Goal: Information Seeking & Learning: Learn about a topic

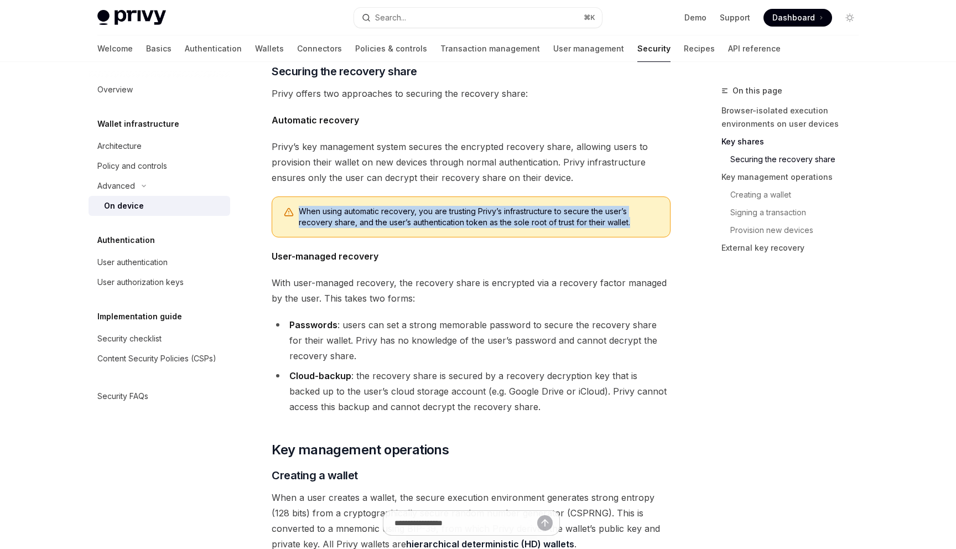
click at [419, 185] on div "Privy’s security architecture leverages secure execution environments to protec…" at bounding box center [471, 367] width 399 height 3233
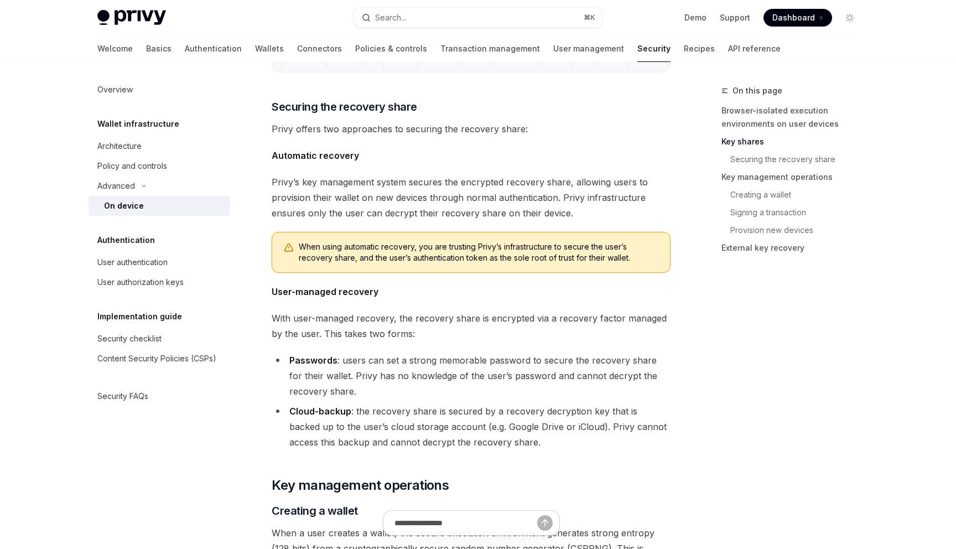
scroll to position [1346, 0]
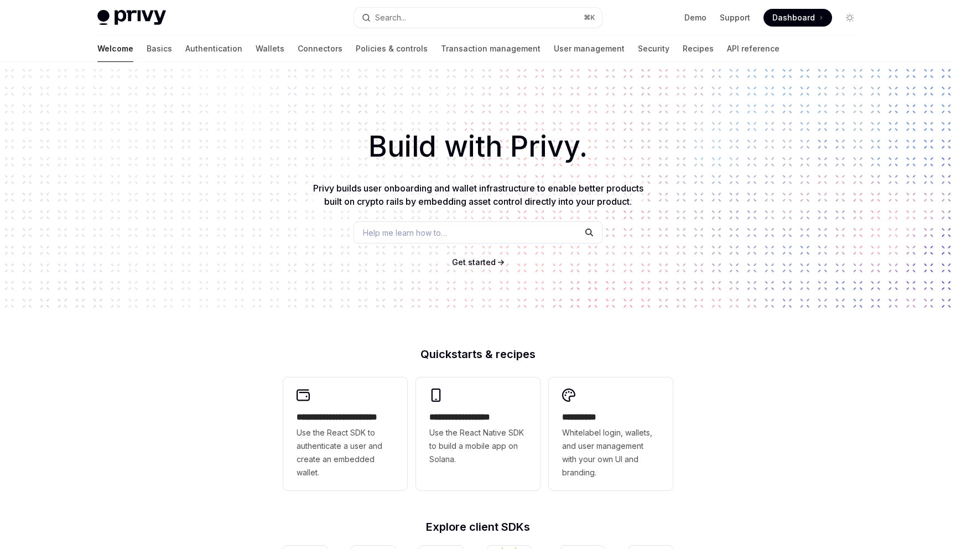
click at [152, 196] on div "Build with Privy. Privy builds user onboarding and wallet infrastructure to ena…" at bounding box center [478, 188] width 956 height 252
click at [371, 278] on div "Build with Privy. Privy builds user onboarding and wallet infrastructure to ena…" at bounding box center [478, 188] width 956 height 252
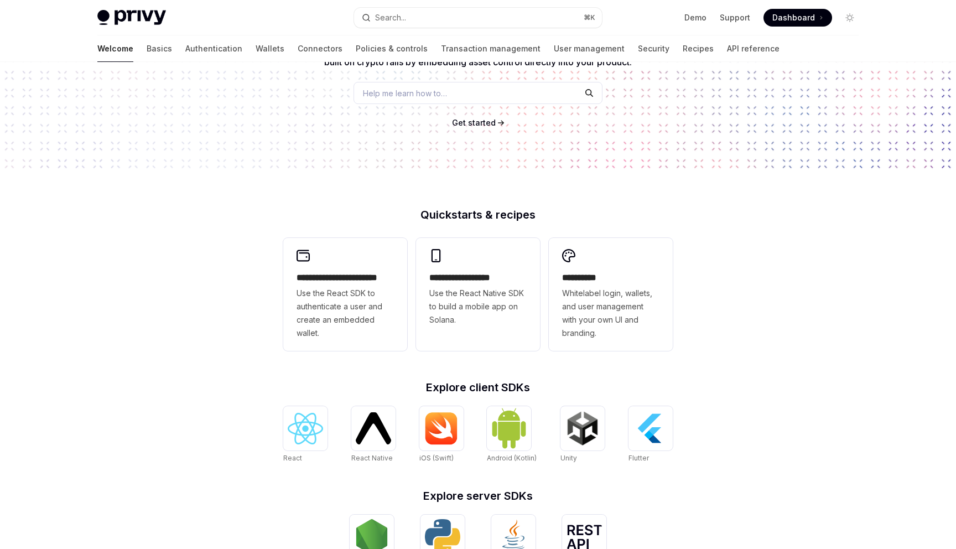
scroll to position [144, 0]
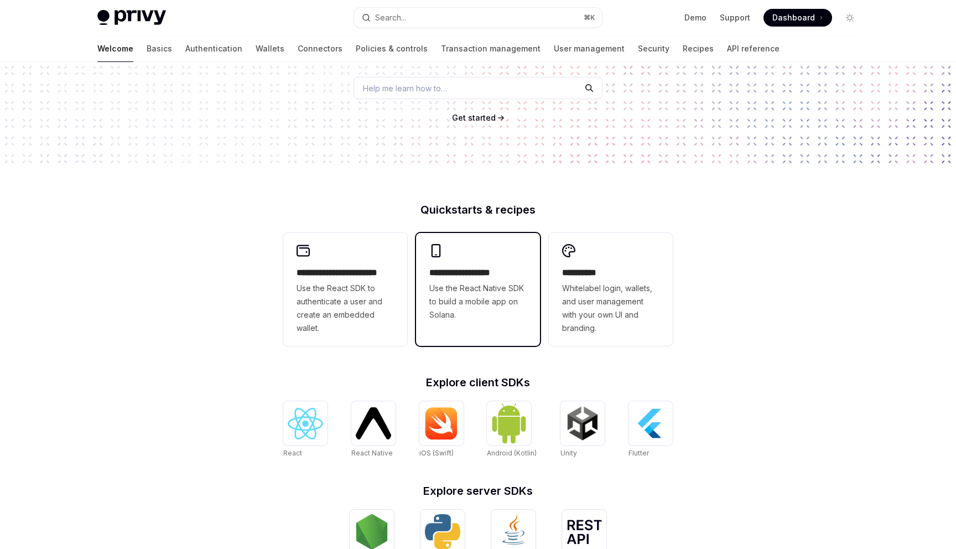
click at [464, 273] on h2 "**********" at bounding box center [478, 272] width 97 height 13
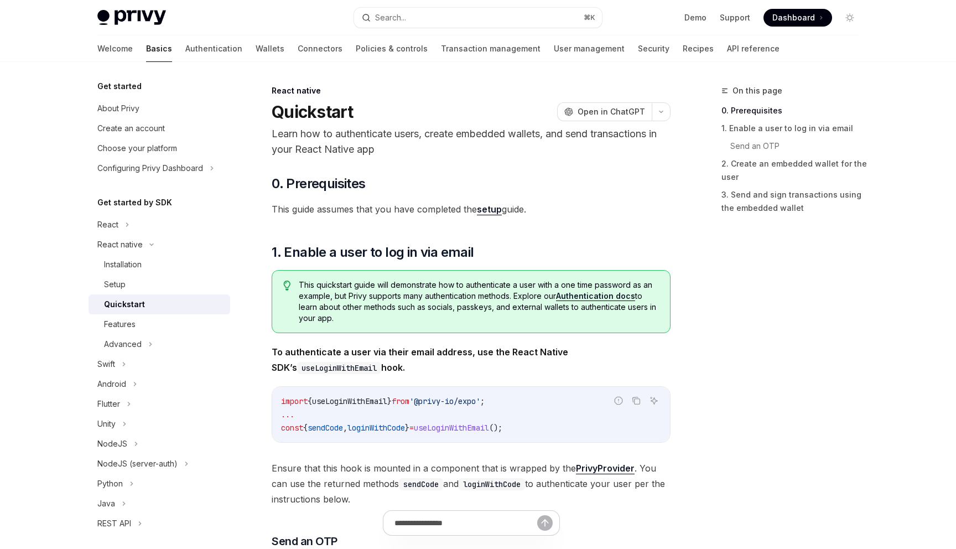
scroll to position [159, 0]
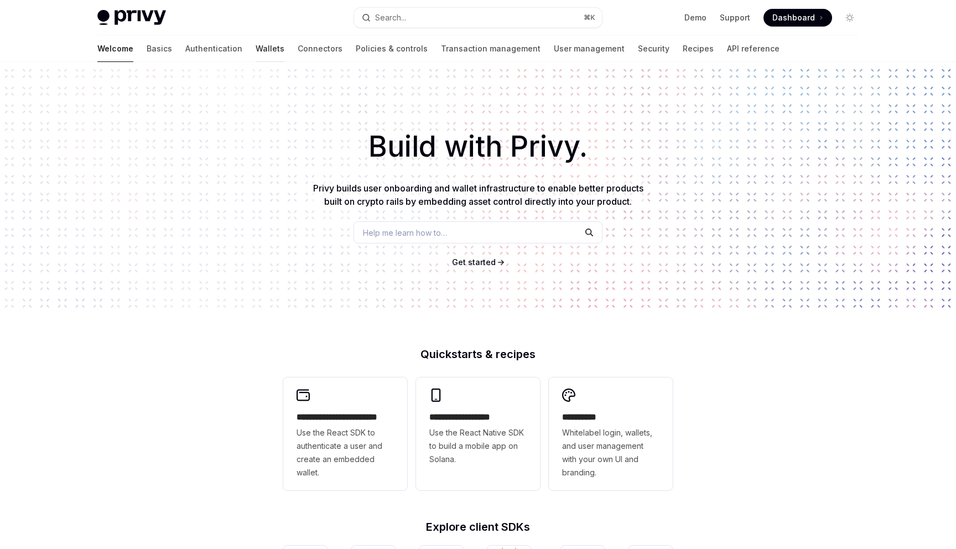
click at [256, 53] on link "Wallets" at bounding box center [270, 48] width 29 height 27
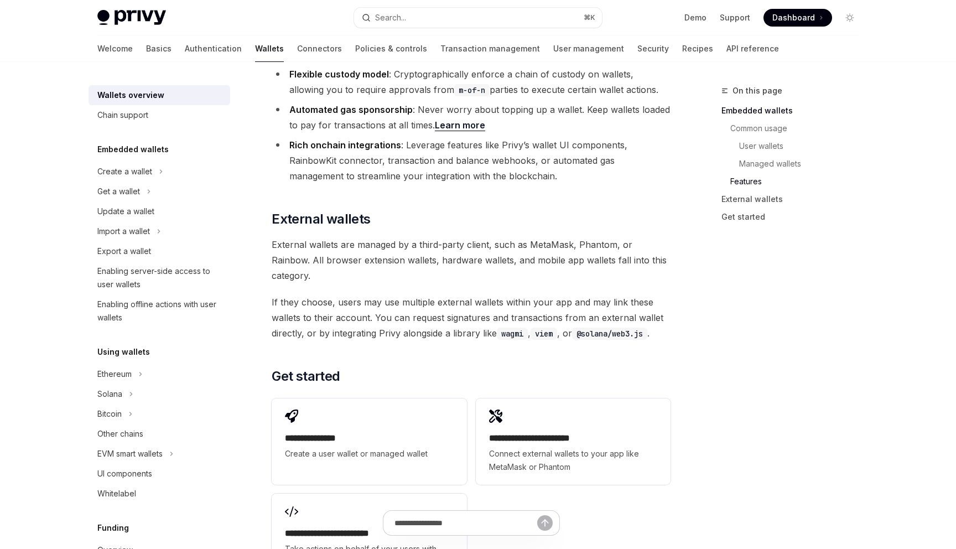
scroll to position [1517, 0]
click at [408, 367] on h2 "​ Get started" at bounding box center [471, 376] width 399 height 18
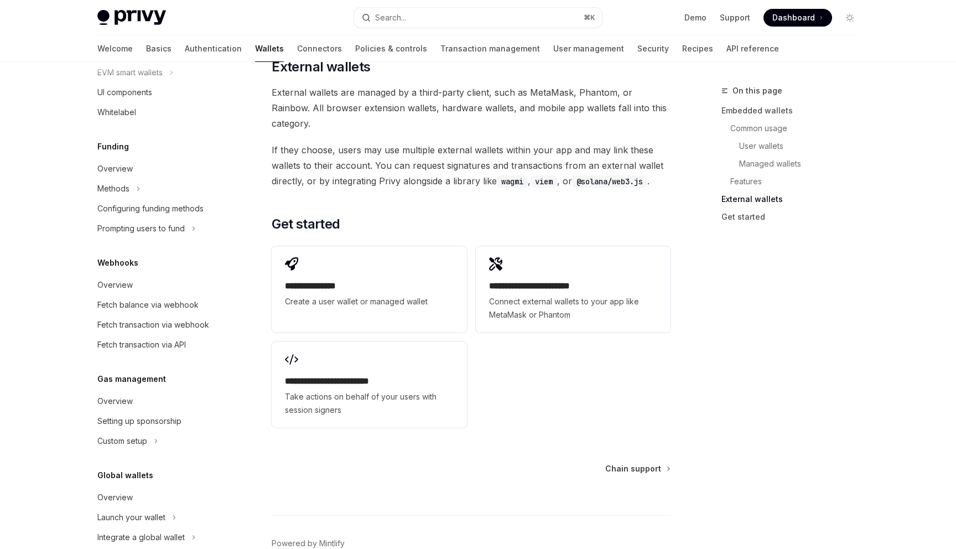
scroll to position [402, 0]
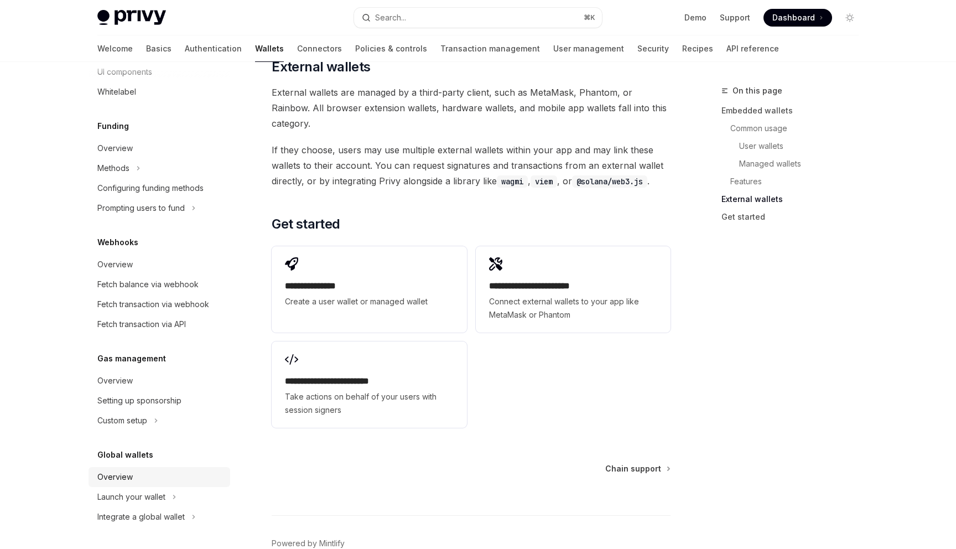
click at [173, 486] on link "Overview" at bounding box center [160, 477] width 142 height 20
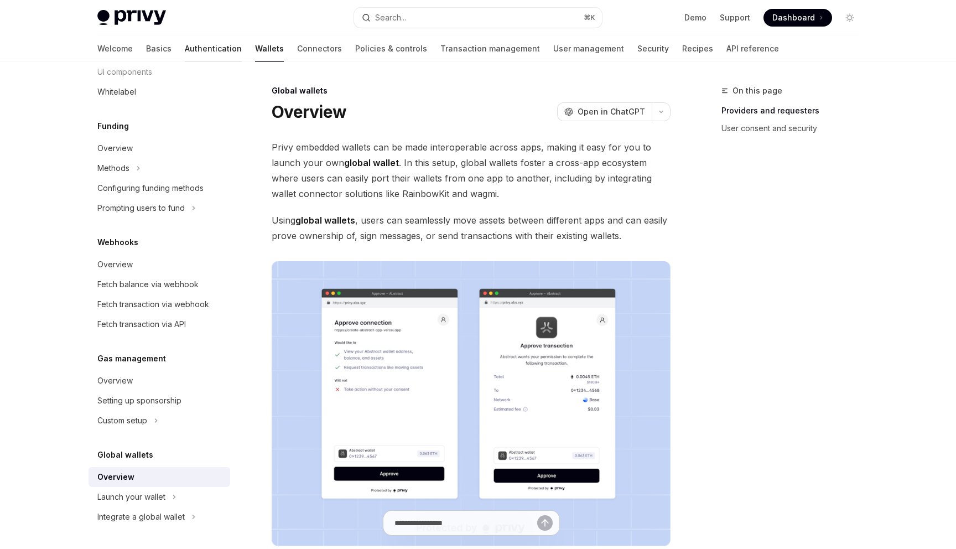
click at [185, 46] on link "Authentication" at bounding box center [213, 48] width 57 height 27
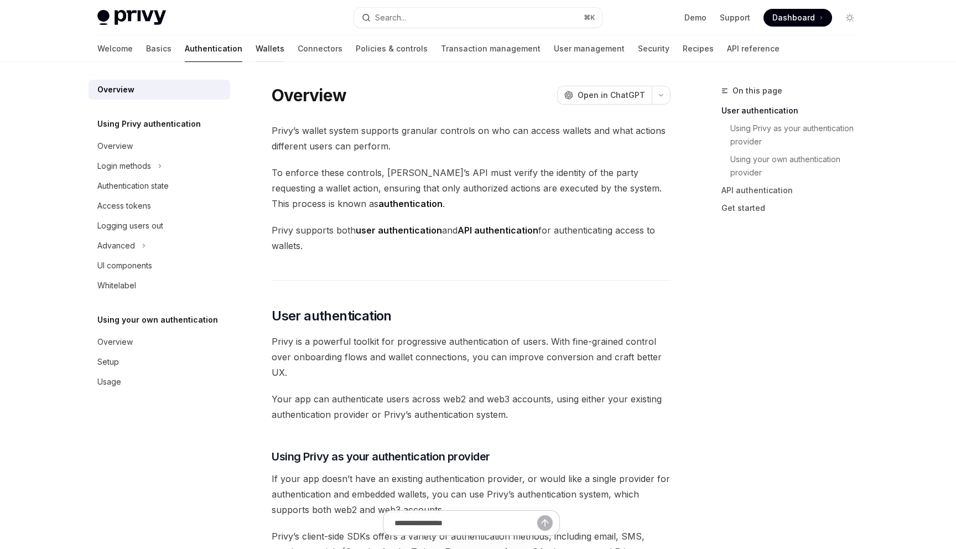
click at [256, 46] on link "Wallets" at bounding box center [270, 48] width 29 height 27
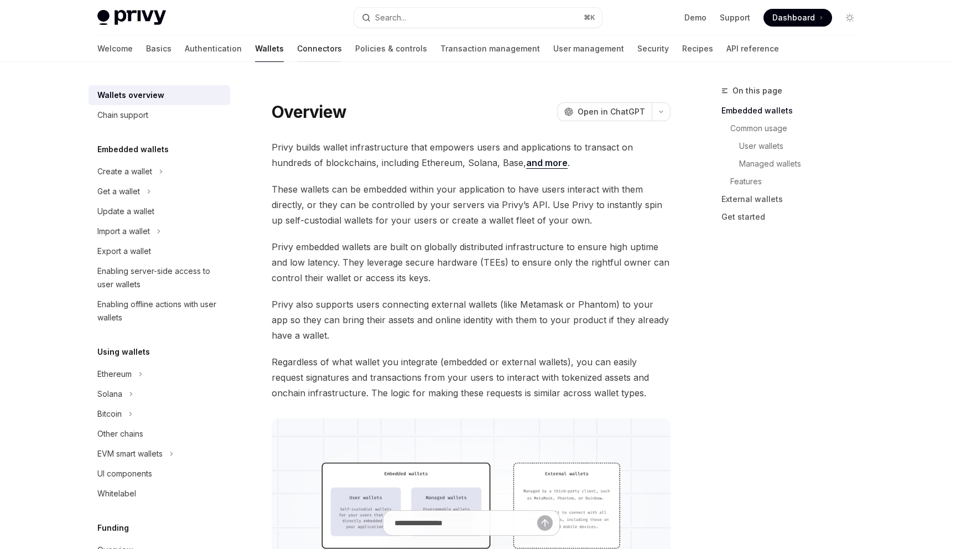
click at [297, 51] on link "Connectors" at bounding box center [319, 48] width 45 height 27
type textarea "*"
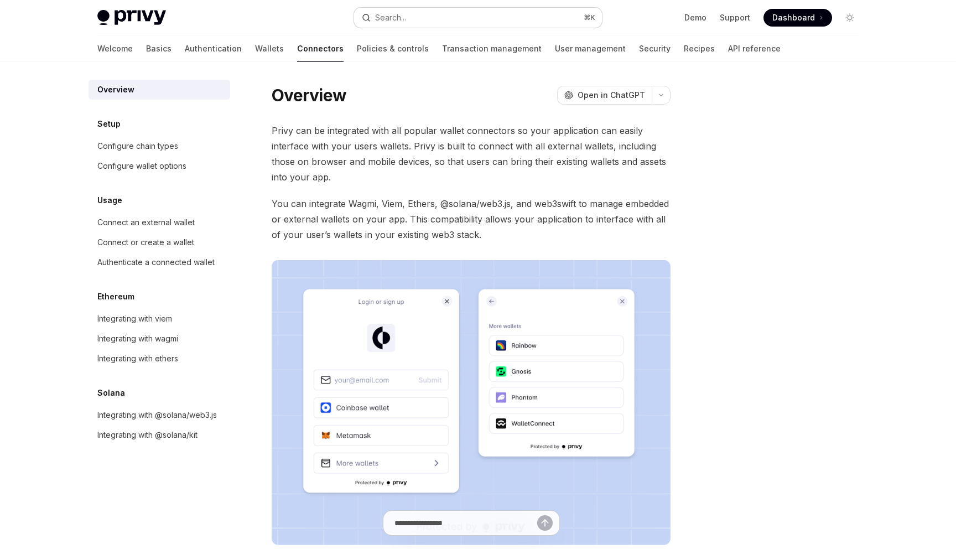
click at [449, 14] on button "Search... ⌘ K" at bounding box center [478, 18] width 248 height 20
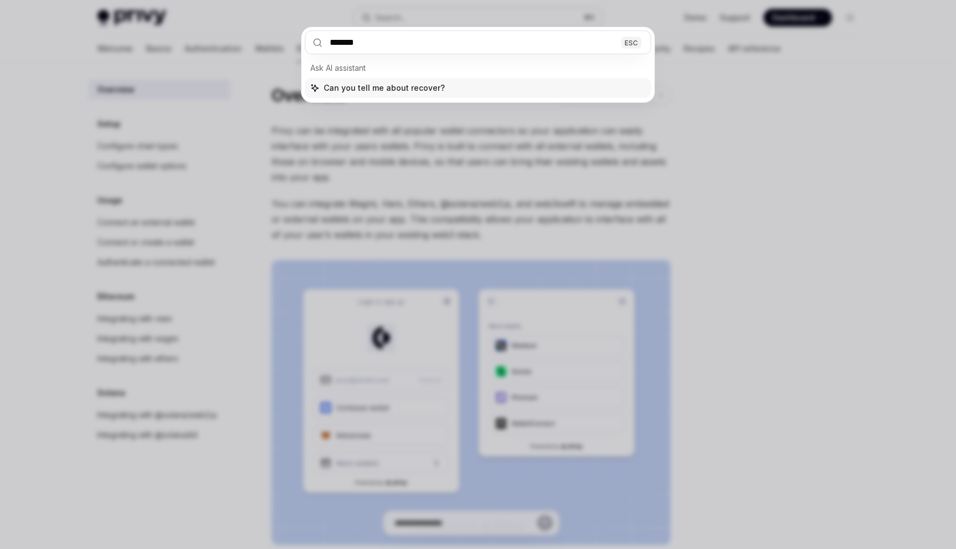
type input "********"
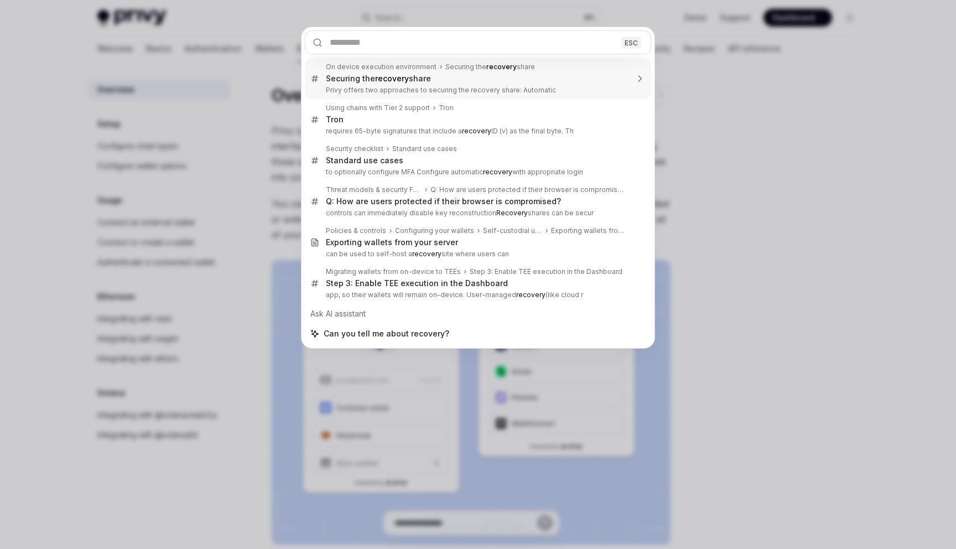
type textarea "*"
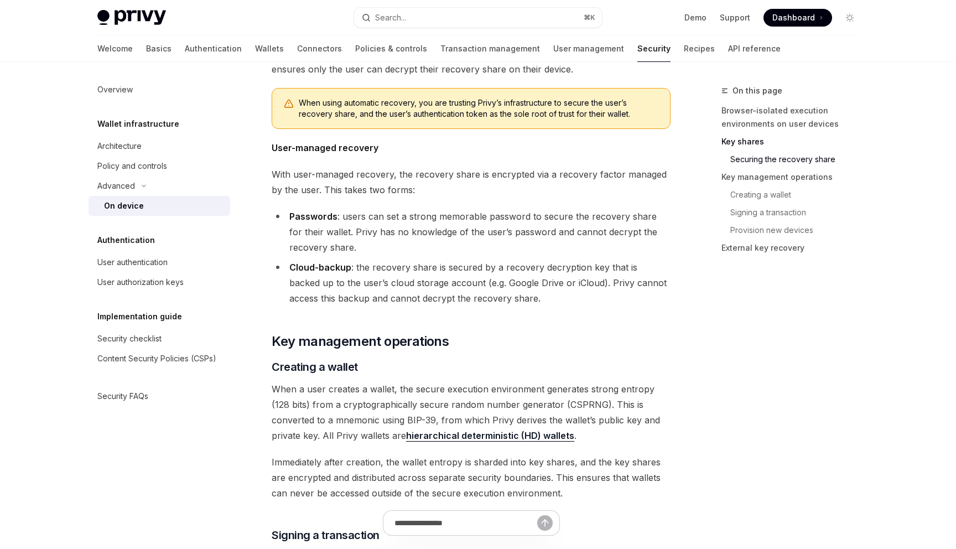
scroll to position [1507, 0]
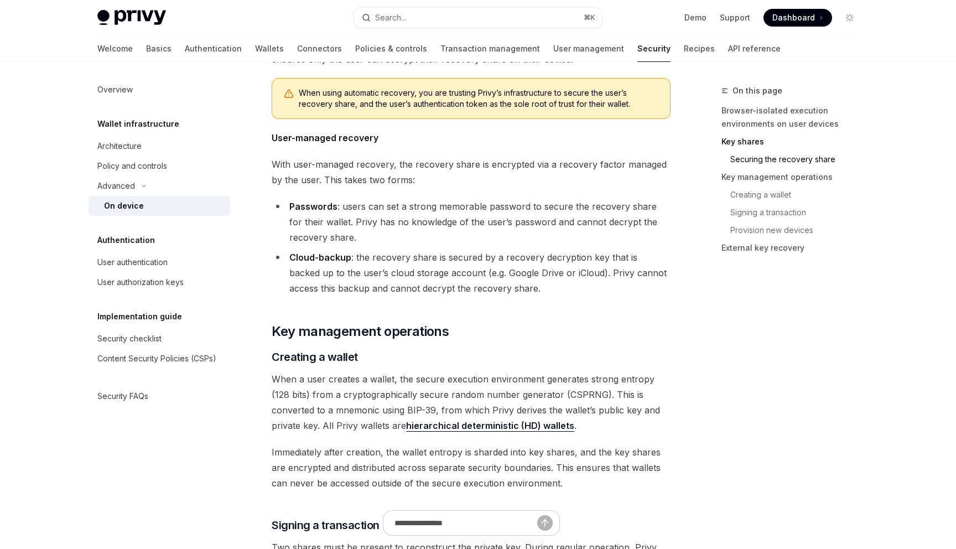
click at [499, 315] on div "Privy’s security architecture leverages secure execution environments to protec…" at bounding box center [471, 249] width 399 height 3233
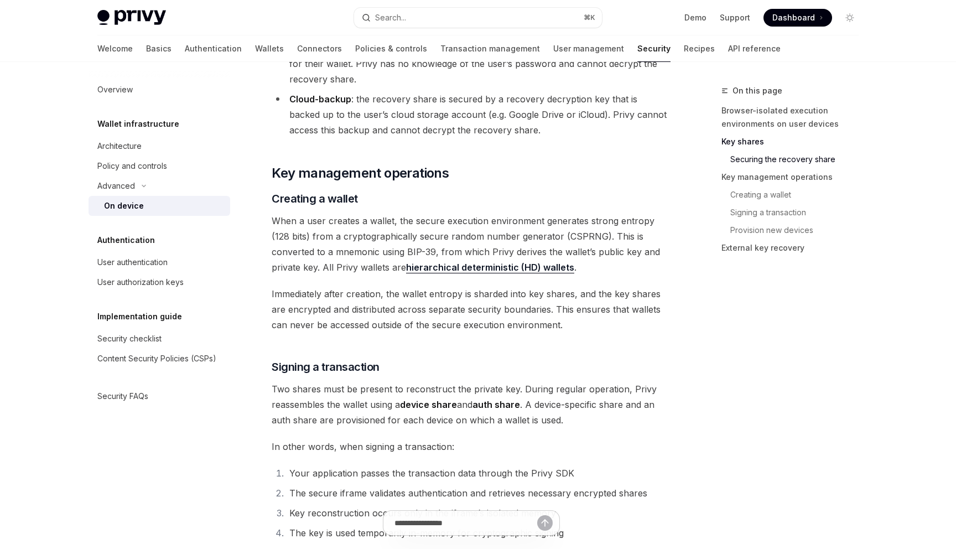
scroll to position [1703, 0]
